Goal: Information Seeking & Learning: Compare options

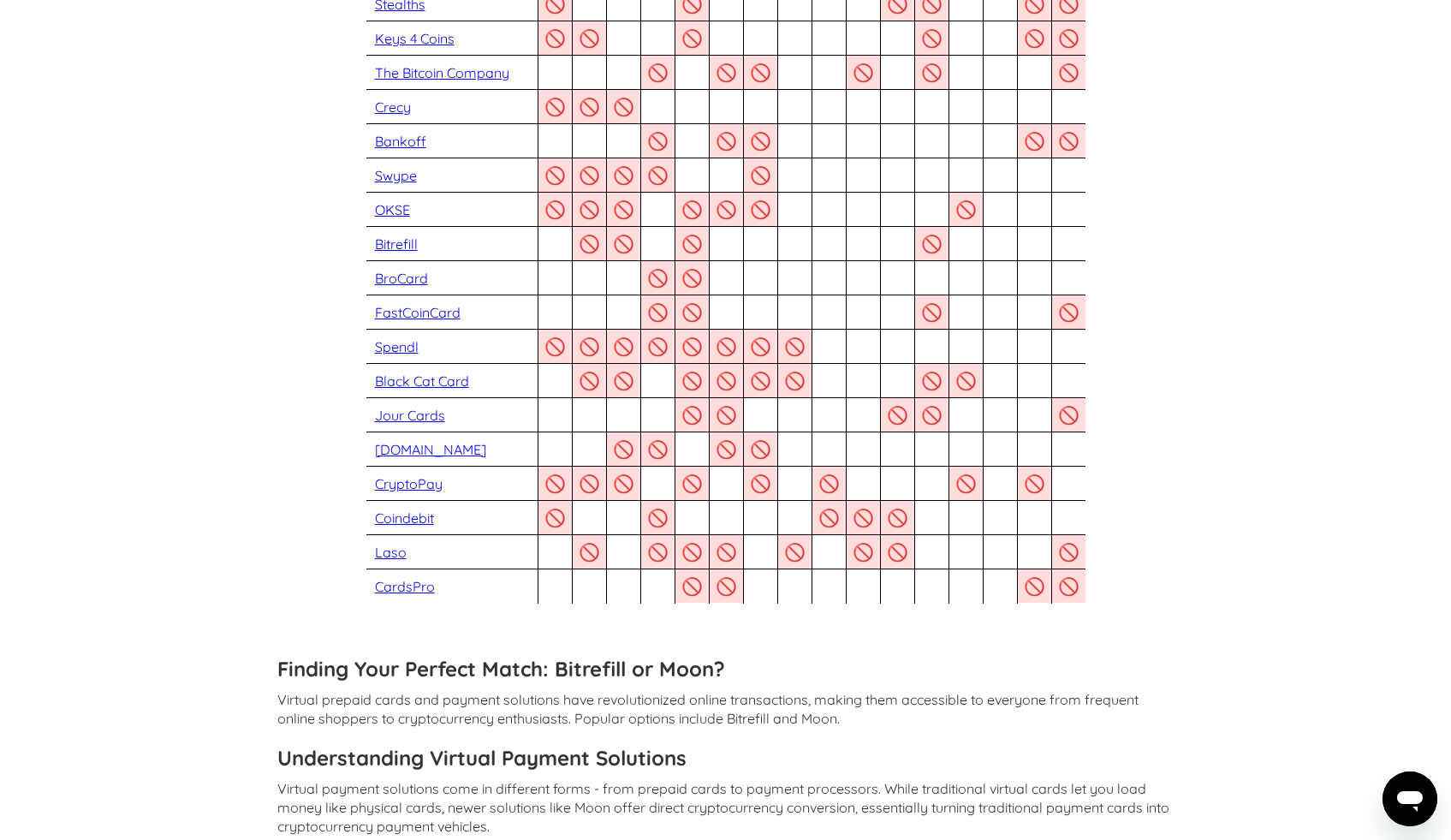
scroll to position [1822, 0]
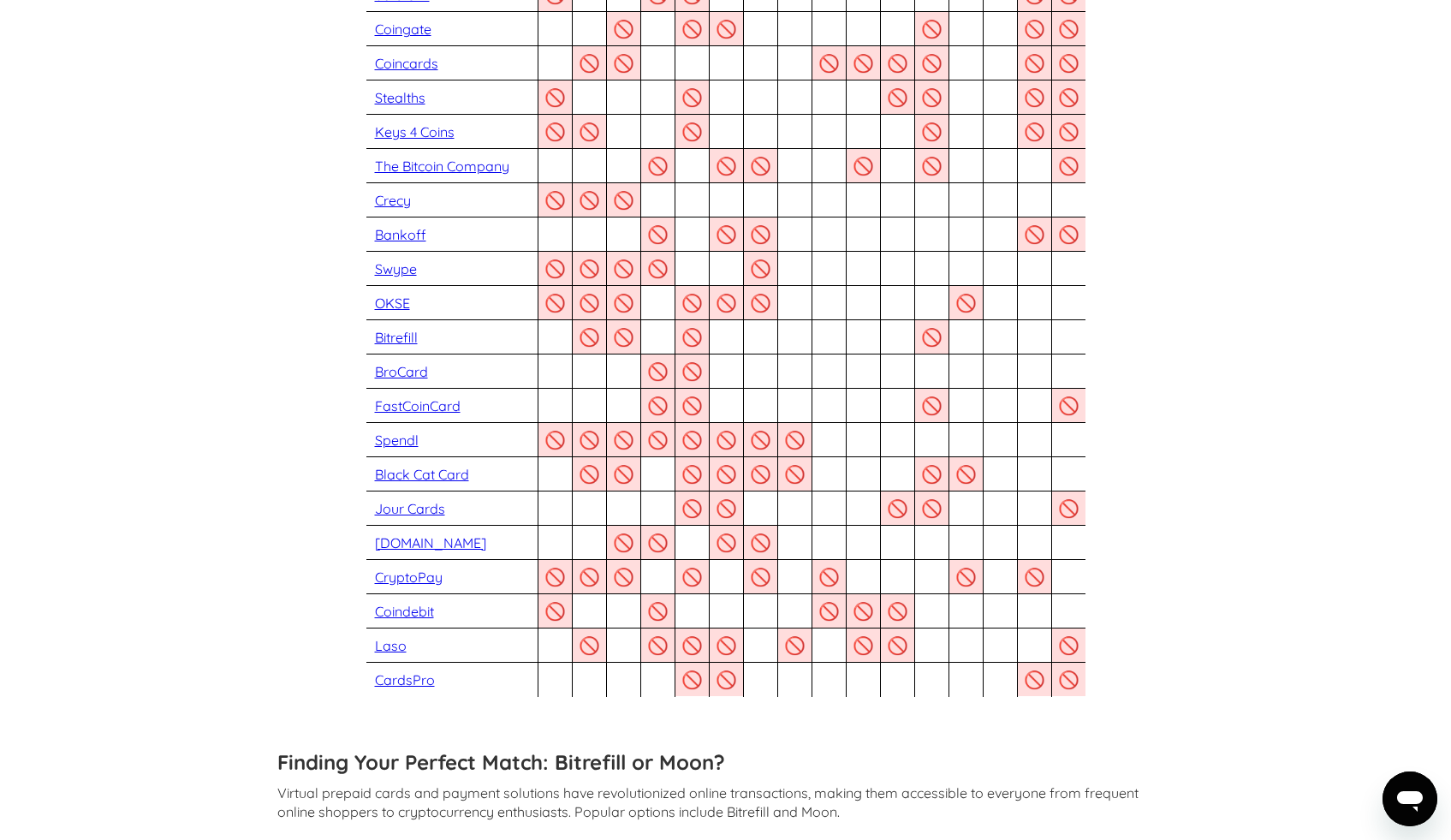
click at [413, 363] on link "BroCard" at bounding box center [401, 372] width 53 height 17
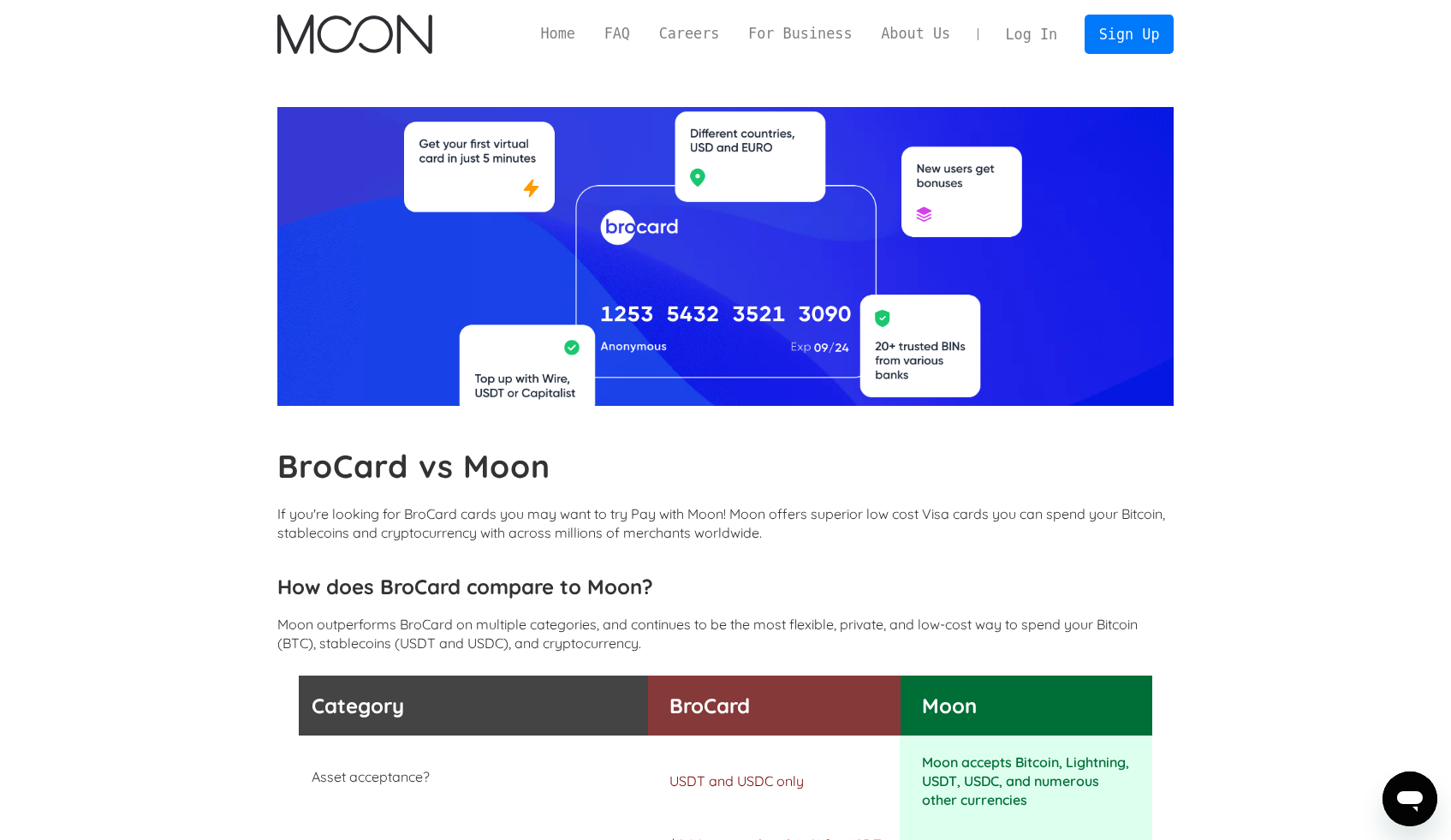
click at [374, 469] on b "BroCard vs Moon" at bounding box center [415, 465] width 274 height 39
click at [323, 485] on b "BroCard vs Moon" at bounding box center [415, 465] width 274 height 39
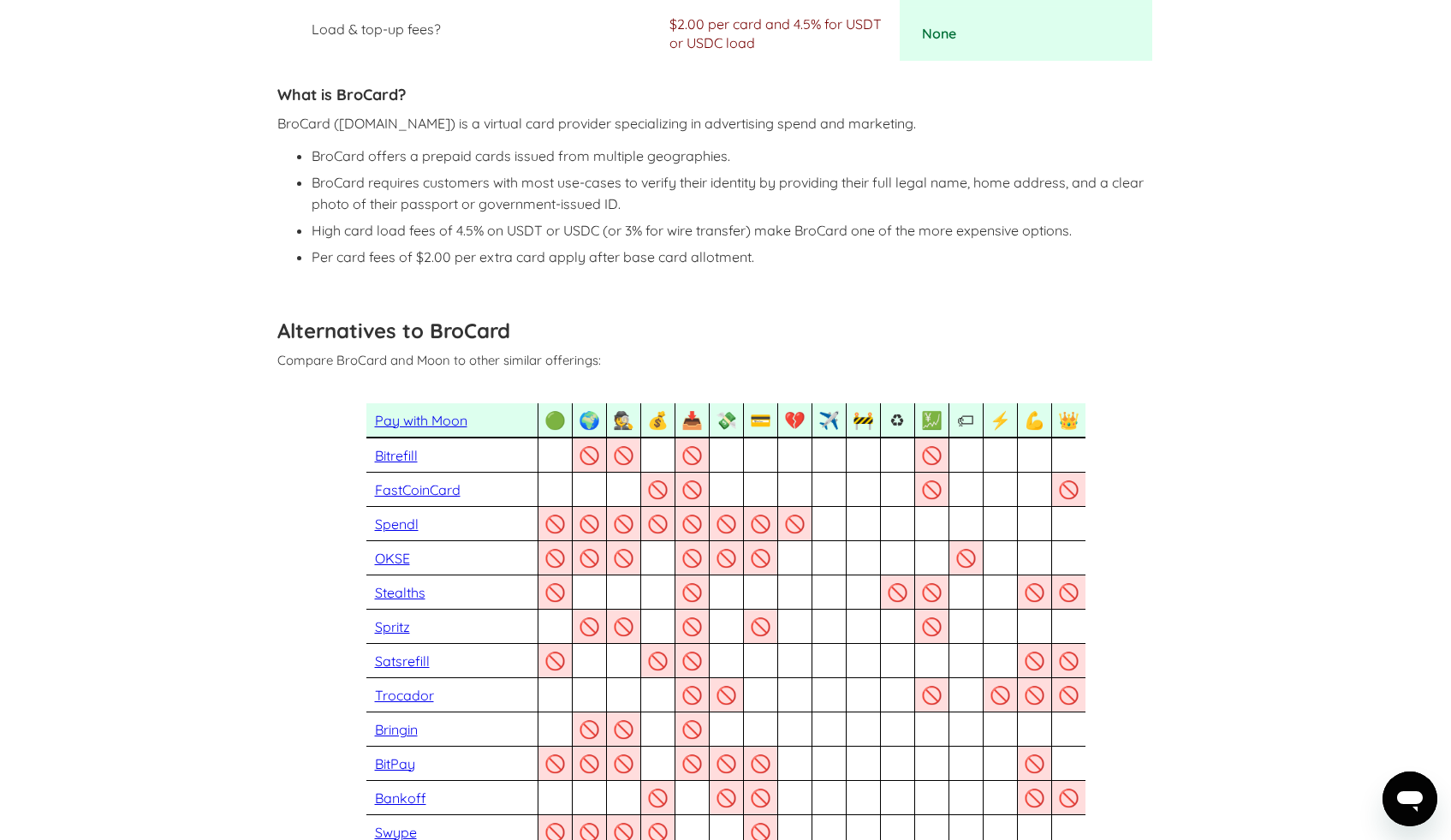
scroll to position [312, 0]
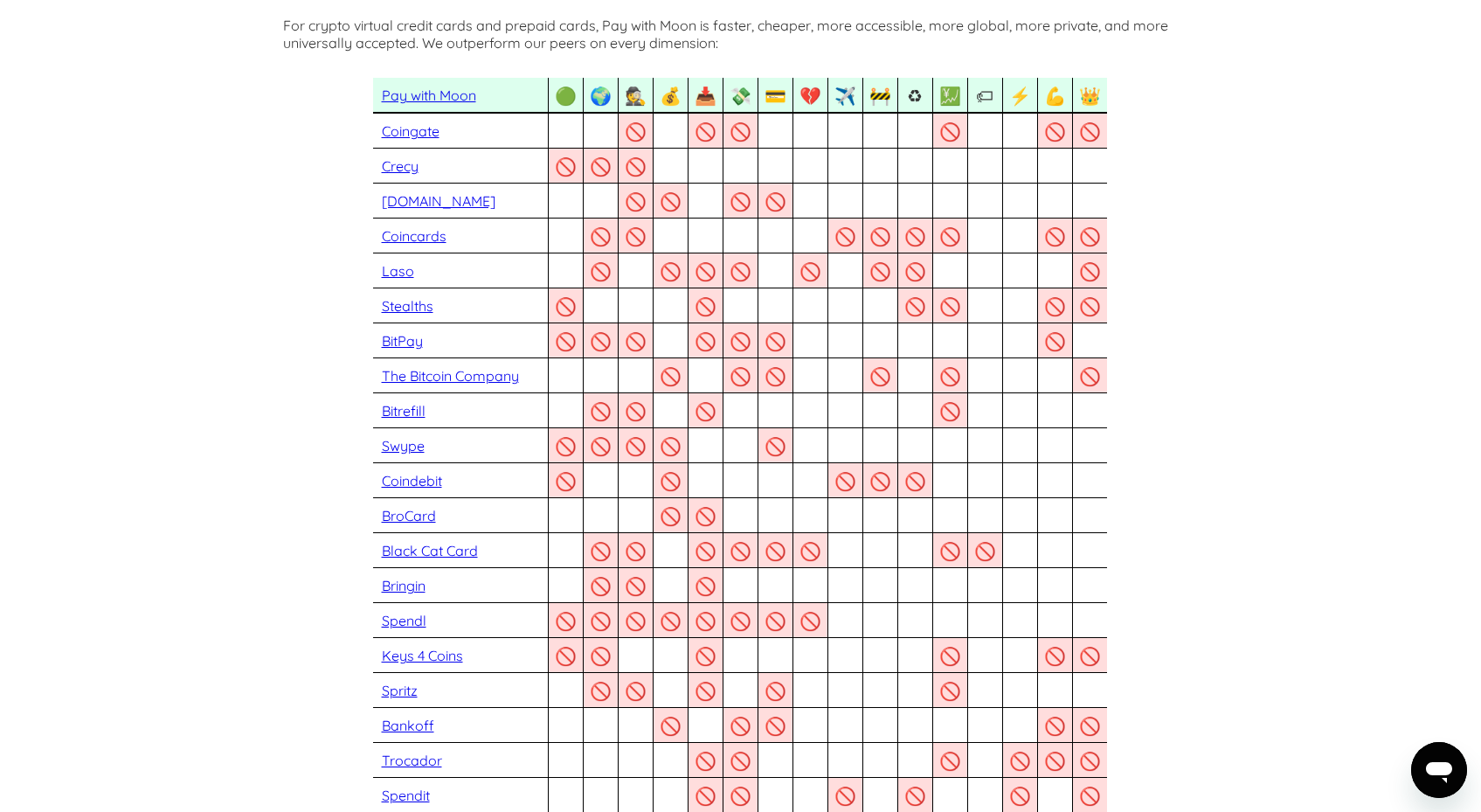
scroll to position [160, 0]
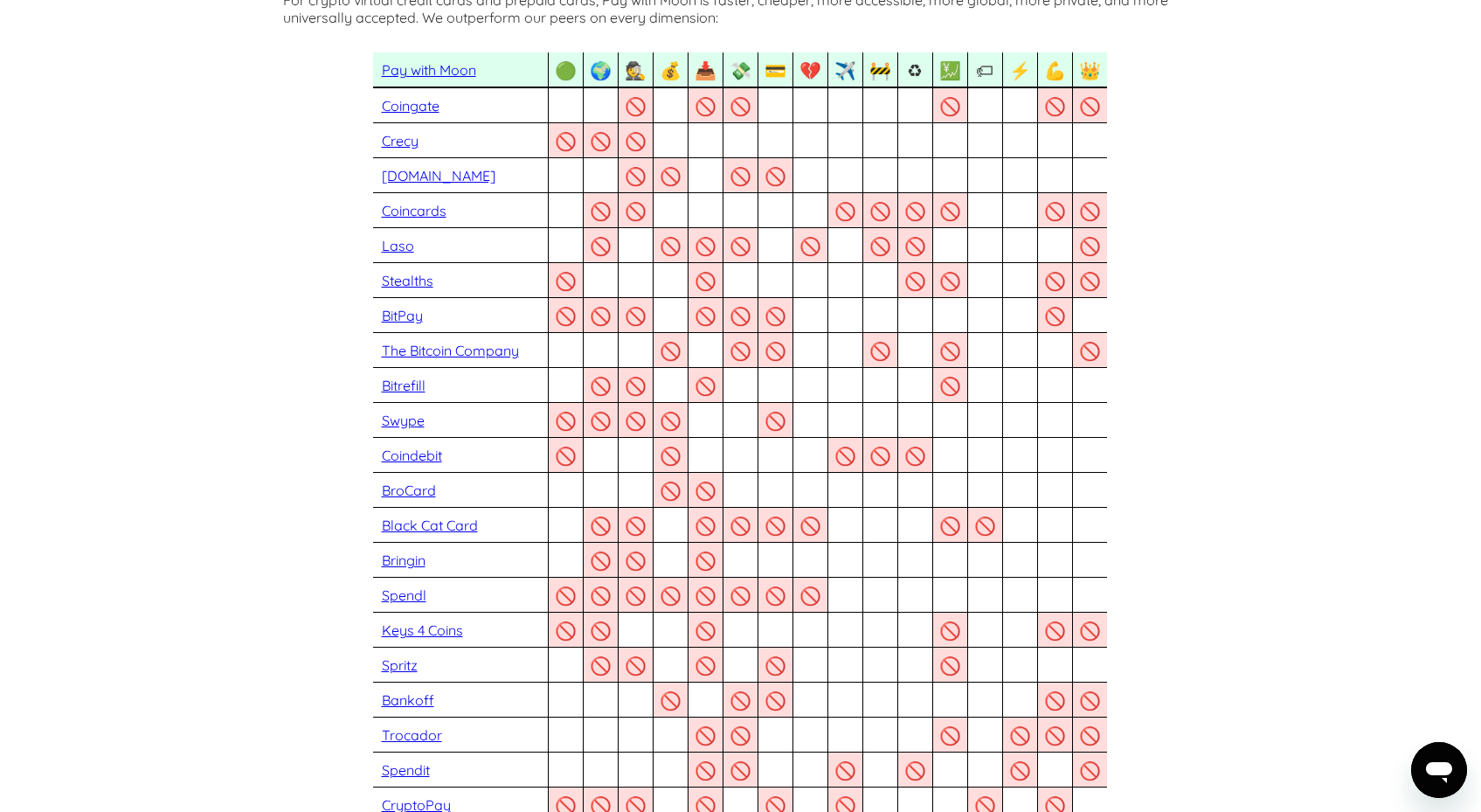
click at [397, 386] on link "Bitrefill" at bounding box center [404, 385] width 44 height 18
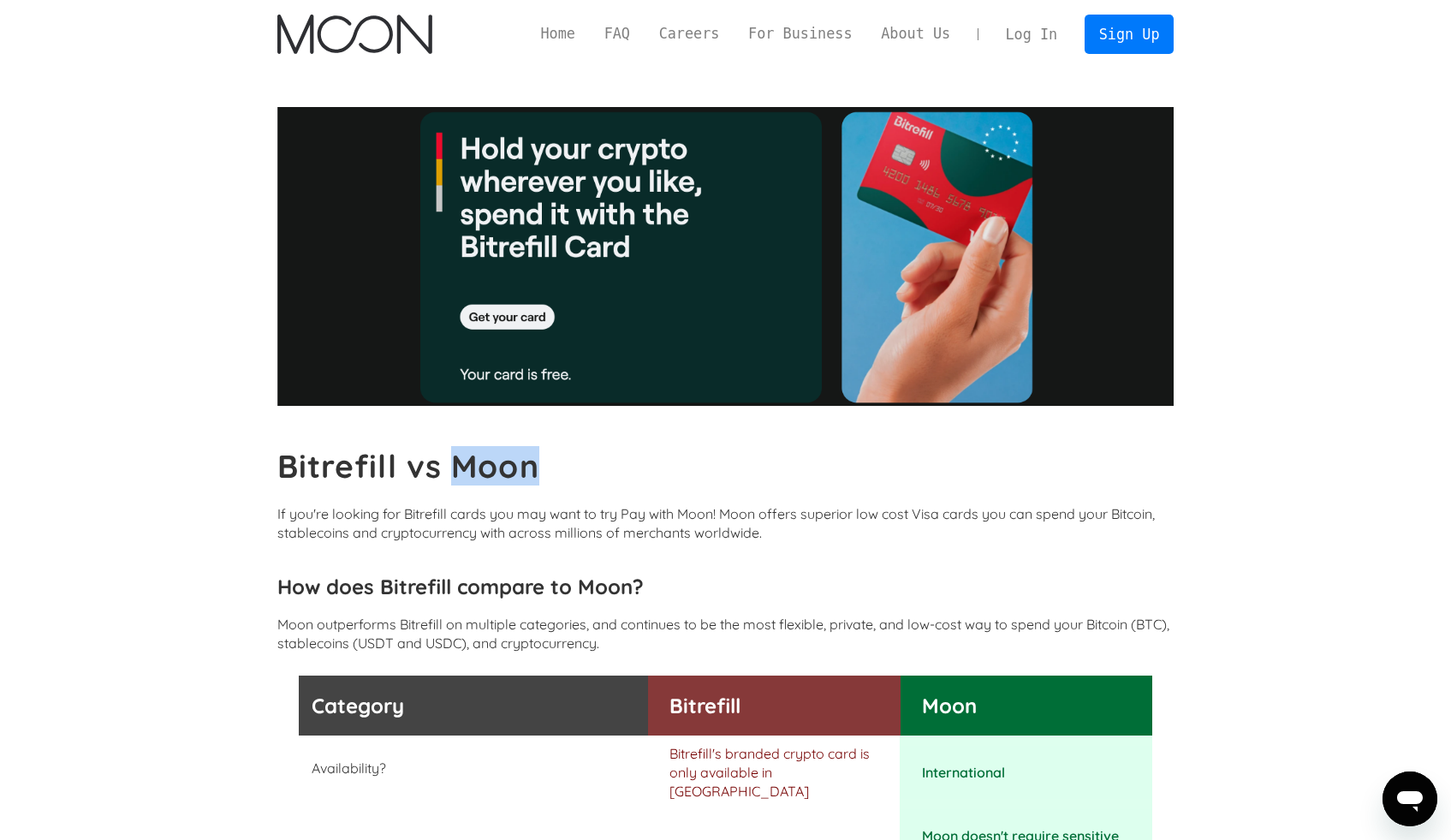
drag, startPoint x: 459, startPoint y: 466, endPoint x: 575, endPoint y: 470, distance: 116.1
copy b "Moon"
